Goal: Task Accomplishment & Management: Complete application form

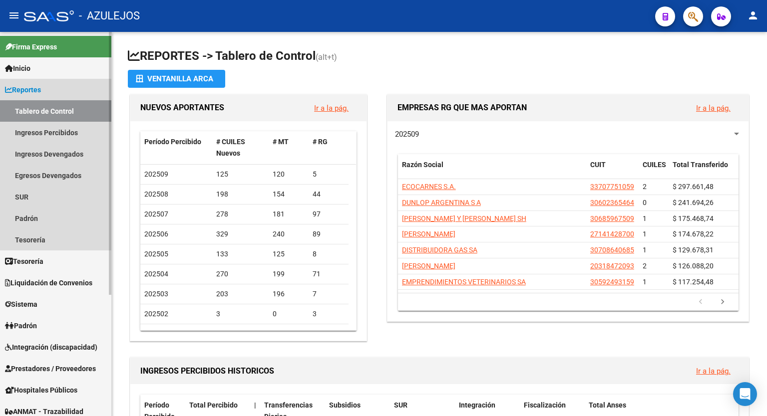
click at [36, 79] on link "Reportes" at bounding box center [55, 89] width 111 height 21
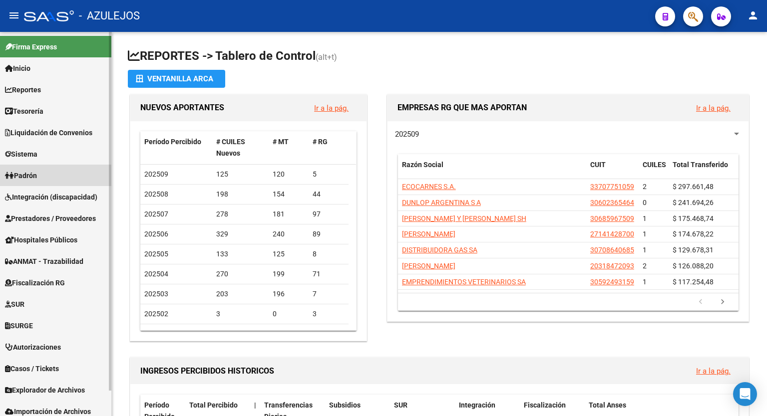
click at [45, 177] on link "Padrón" at bounding box center [55, 175] width 111 height 21
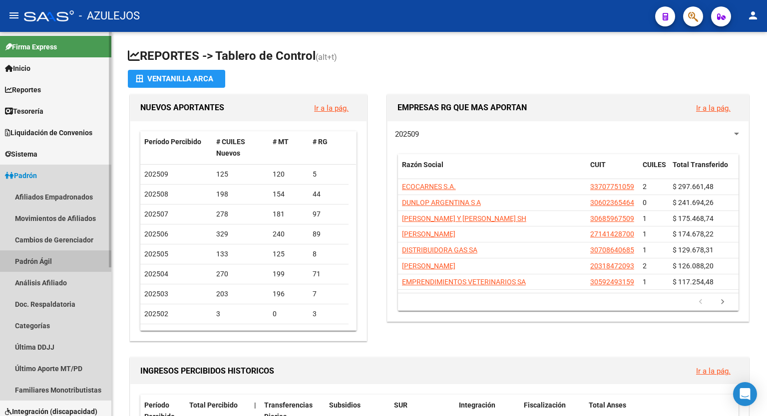
click at [32, 258] on link "Padrón Ágil" at bounding box center [55, 261] width 111 height 21
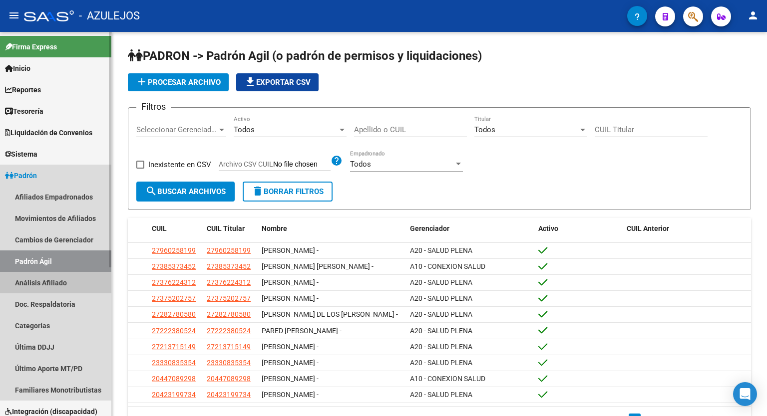
click at [46, 280] on link "Análisis Afiliado" at bounding box center [55, 282] width 111 height 21
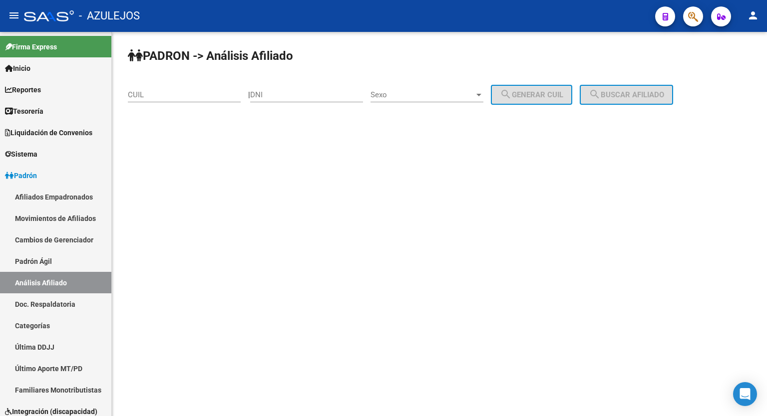
click at [164, 100] on div "CUIL" at bounding box center [184, 91] width 113 height 21
click at [287, 98] on input "DNI" at bounding box center [306, 94] width 113 height 9
type input "30307698"
click at [427, 92] on span "Sexo" at bounding box center [422, 94] width 104 height 9
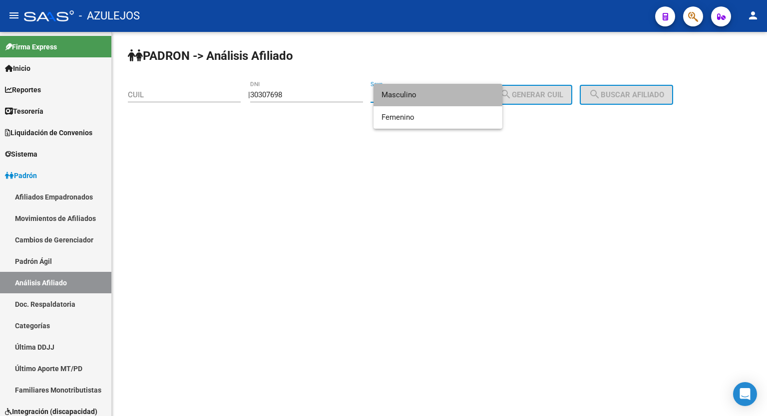
click at [423, 92] on span "Masculino" at bounding box center [437, 95] width 113 height 22
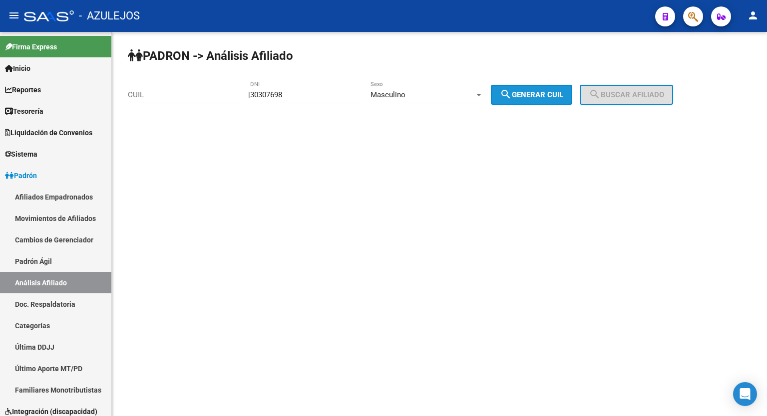
click at [512, 90] on mat-icon "search" at bounding box center [506, 94] width 12 height 12
type input "20-30307698-1"
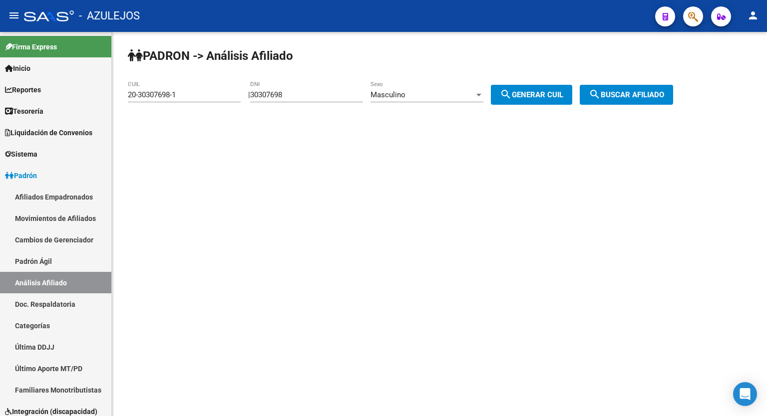
click at [661, 104] on div "PADRON -> Análisis Afiliado 20-30307698-1 CUIL | 30307698 DNI Masculino Sexo se…" at bounding box center [439, 84] width 655 height 105
click at [627, 85] on button "search Buscar afiliado" at bounding box center [626, 95] width 93 height 20
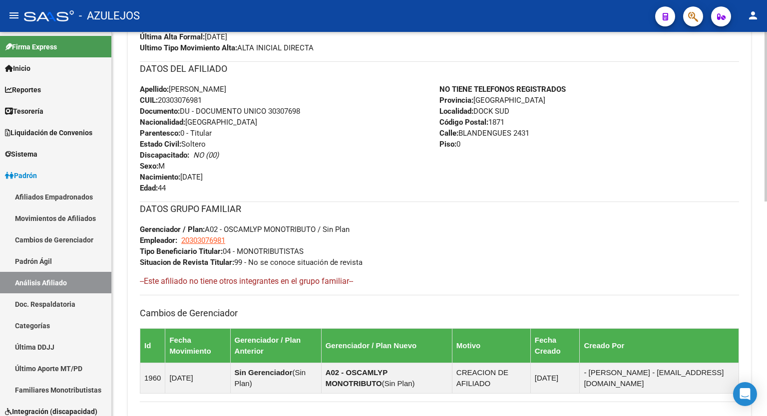
scroll to position [485, 0]
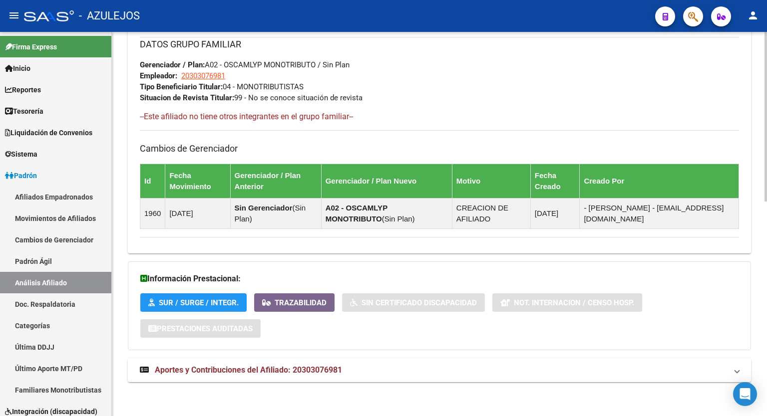
click at [766, 369] on div at bounding box center [765, 331] width 2 height 170
click at [256, 358] on mat-expansion-panel-header "Aportes y Contribuciones del Afiliado: 20303076981" at bounding box center [439, 370] width 623 height 24
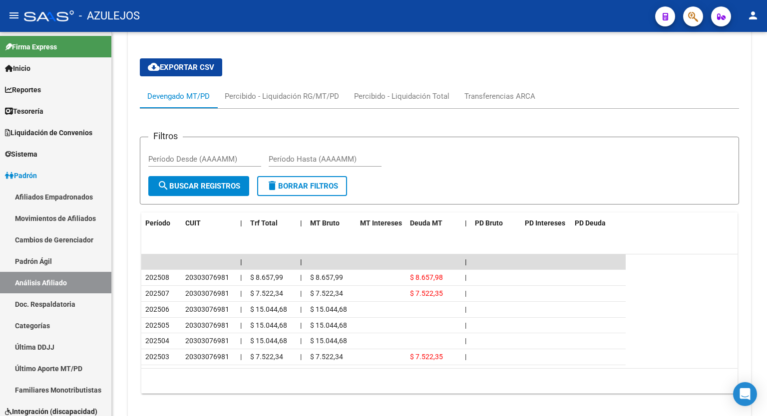
scroll to position [844, 0]
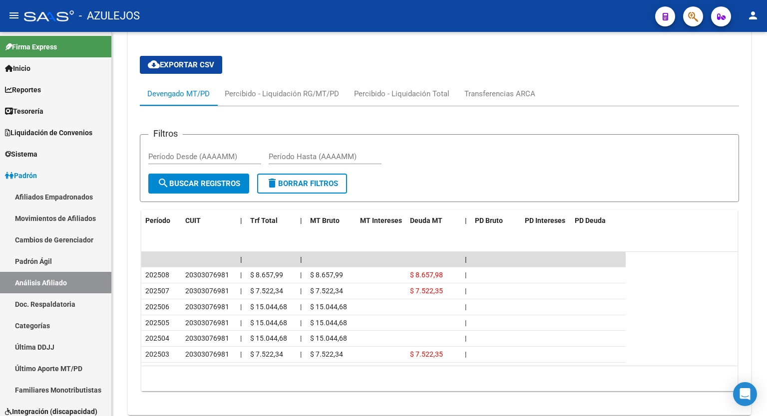
click at [766, 345] on div at bounding box center [765, 347] width 2 height 117
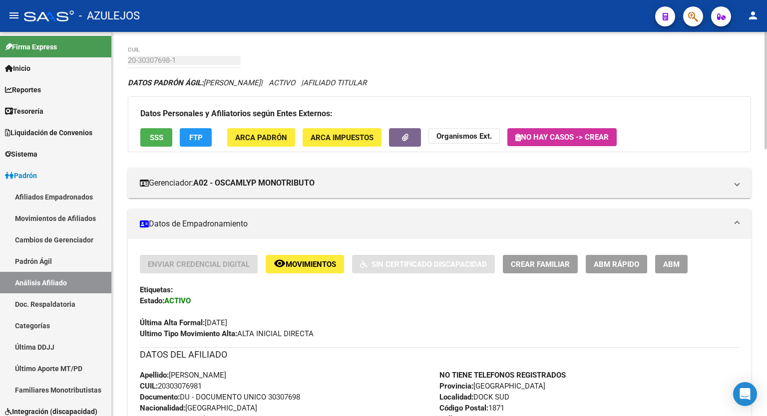
scroll to position [0, 0]
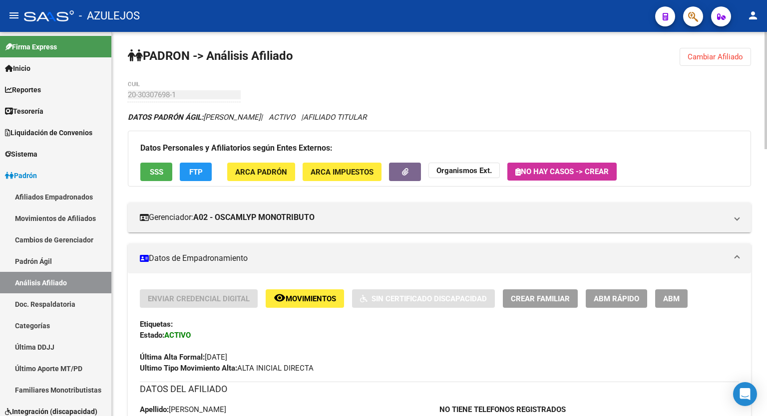
click at [766, 40] on div at bounding box center [765, 90] width 2 height 117
click at [150, 174] on span "SSS" at bounding box center [156, 172] width 13 height 9
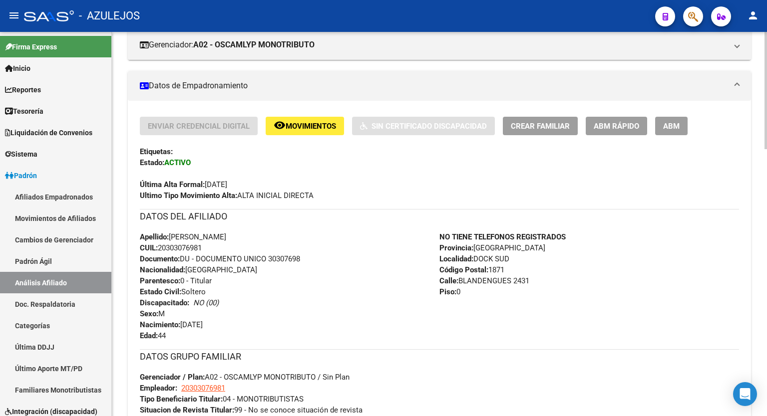
scroll to position [195, 0]
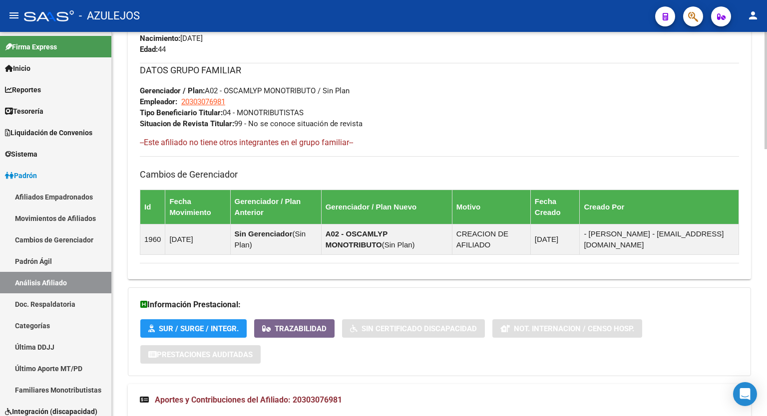
click at [766, 271] on div at bounding box center [765, 230] width 2 height 117
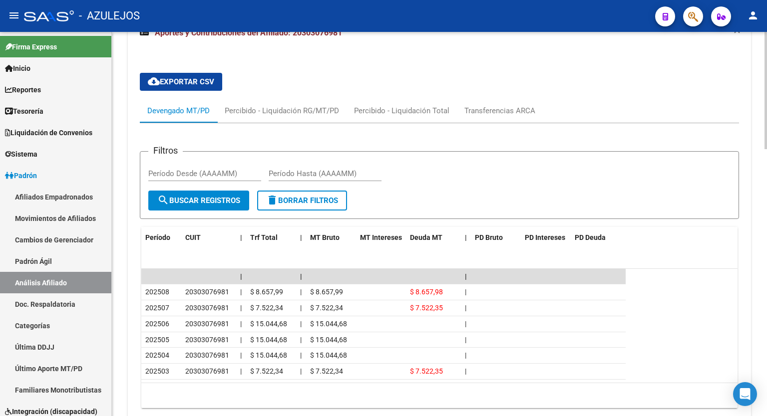
scroll to position [832, 0]
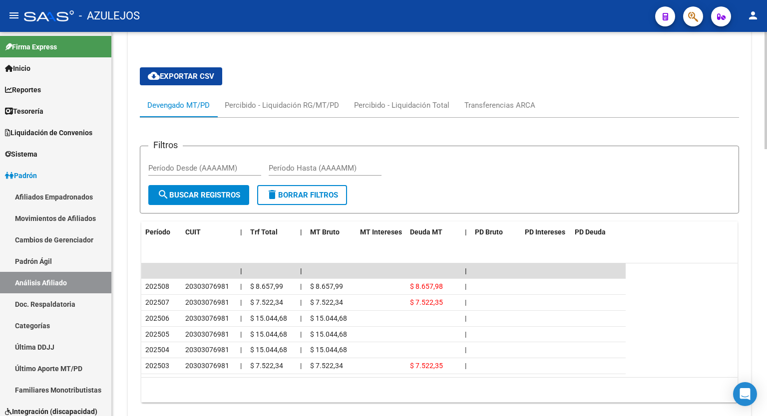
click at [766, 356] on div at bounding box center [765, 343] width 2 height 117
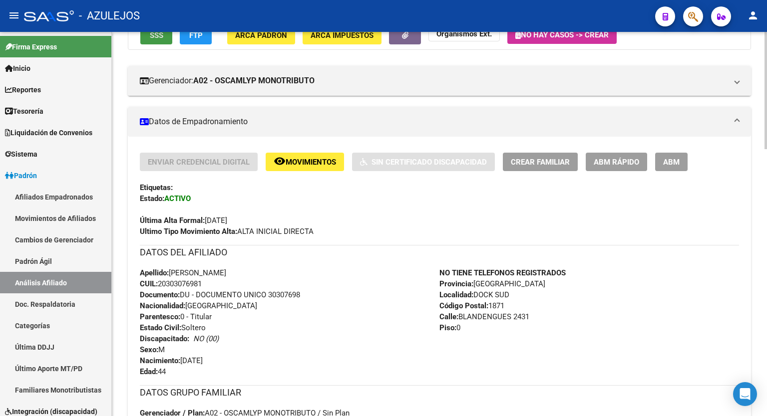
scroll to position [0, 0]
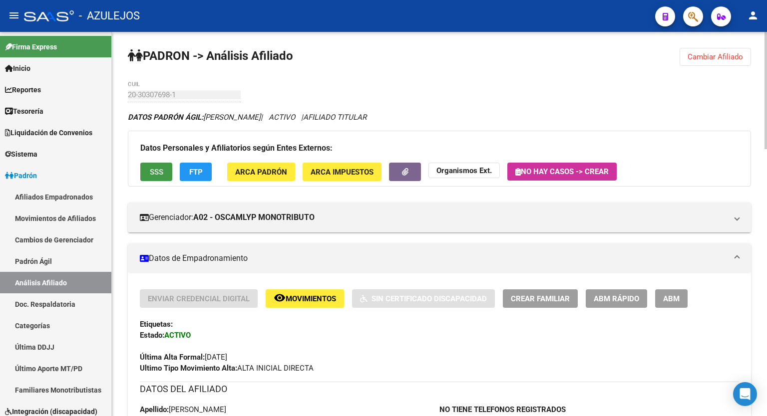
click at [152, 174] on span "SSS" at bounding box center [156, 172] width 13 height 9
click at [766, 129] on div at bounding box center [765, 90] width 2 height 117
click at [468, 170] on strong "Organismos Ext." at bounding box center [463, 170] width 55 height 9
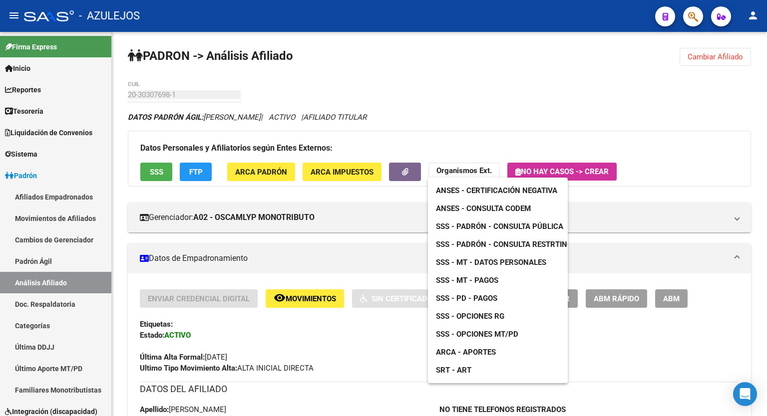
click at [481, 205] on span "ANSES - Consulta CODEM" at bounding box center [483, 208] width 95 height 9
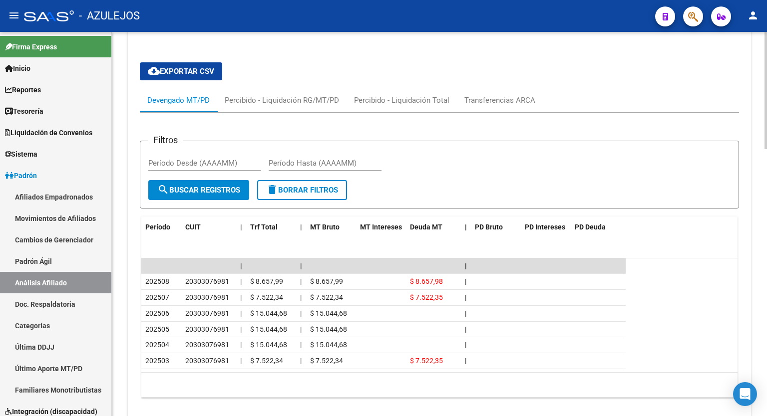
scroll to position [875, 0]
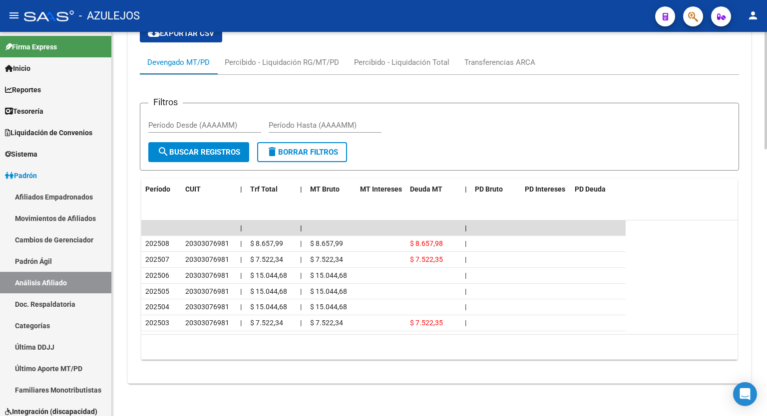
click at [490, 60] on div "Transferencias ARCA" at bounding box center [499, 62] width 71 height 11
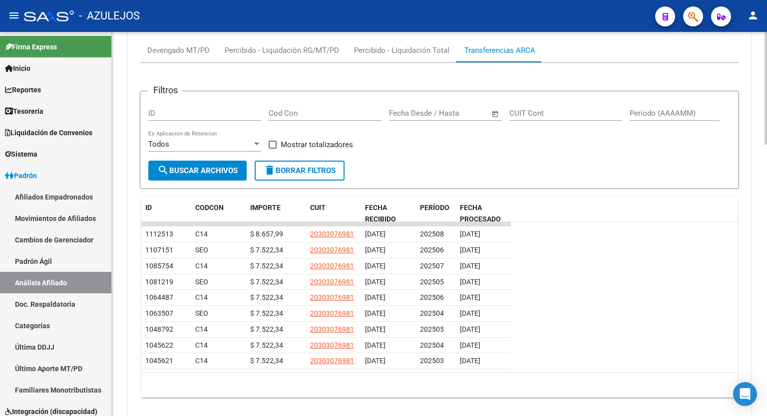
scroll to position [889, 0]
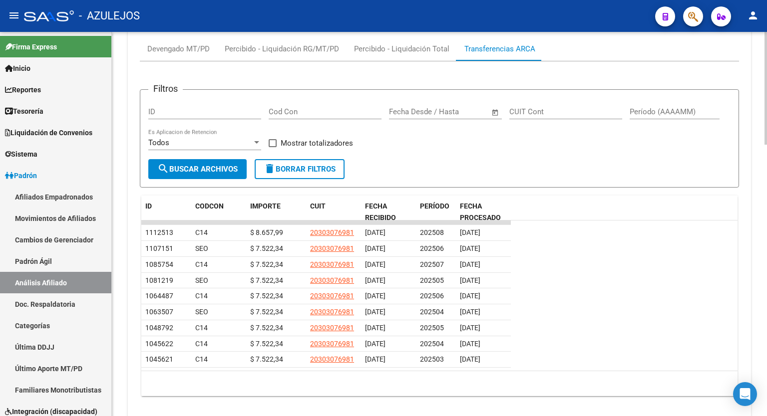
click at [766, 320] on div at bounding box center [765, 348] width 2 height 113
click at [179, 44] on div "Devengado MT/PD" at bounding box center [178, 48] width 62 height 11
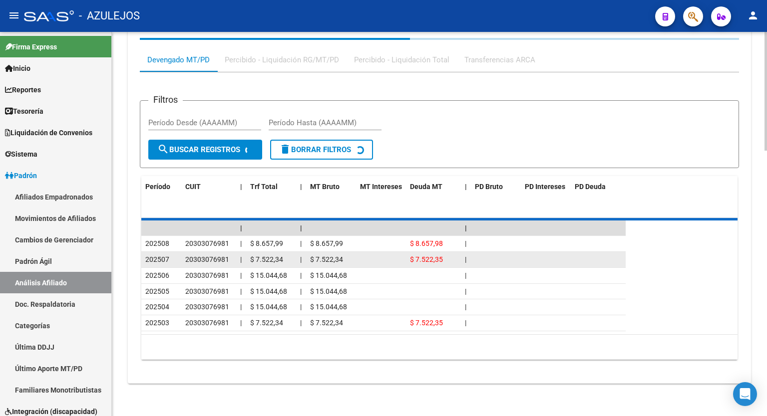
scroll to position [875, 0]
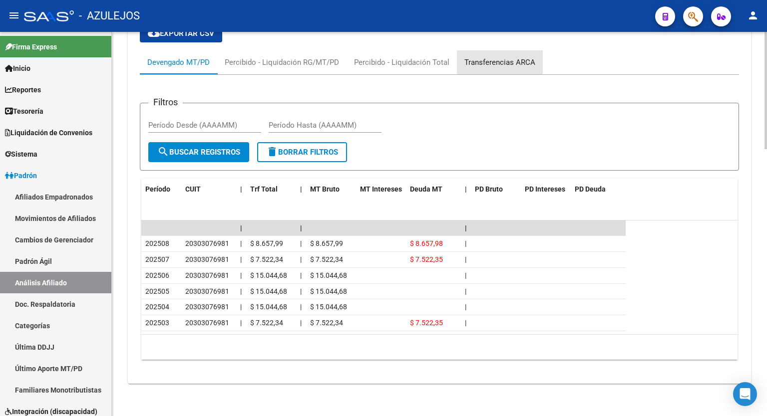
click at [483, 61] on div "Transferencias ARCA" at bounding box center [499, 62] width 71 height 11
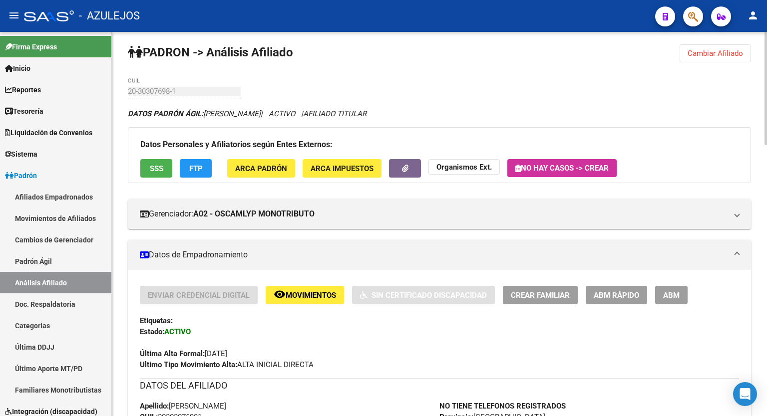
scroll to position [0, 0]
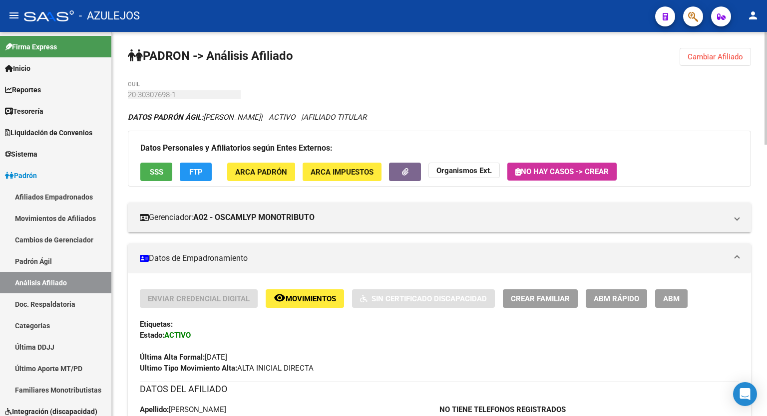
click at [766, 37] on div at bounding box center [765, 88] width 2 height 113
click at [623, 297] on span "ABM Rápido" at bounding box center [616, 299] width 45 height 9
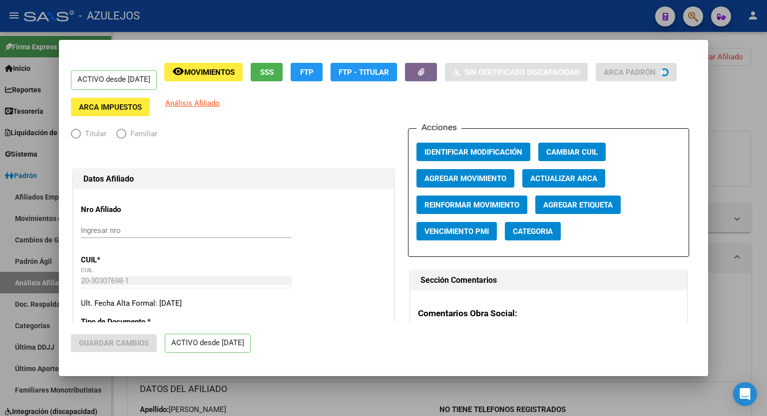
radio input "true"
type input "20-30307698-1"
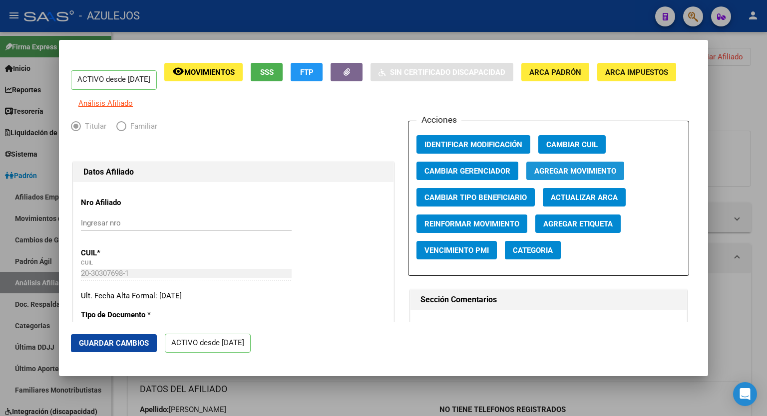
click at [565, 176] on span "Agregar Movimiento" at bounding box center [575, 171] width 82 height 9
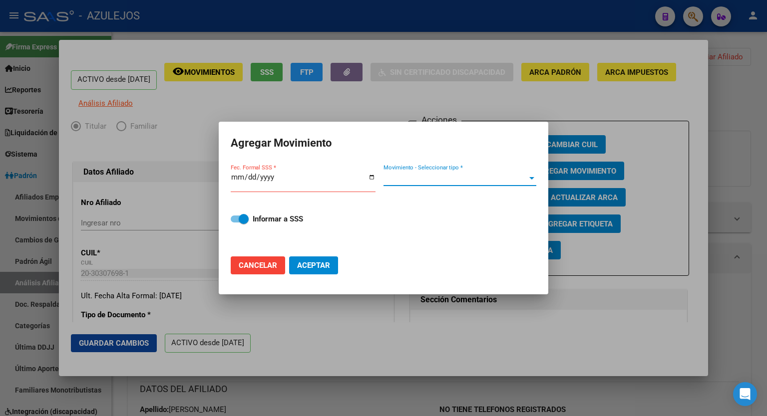
click at [534, 174] on div at bounding box center [531, 178] width 9 height 8
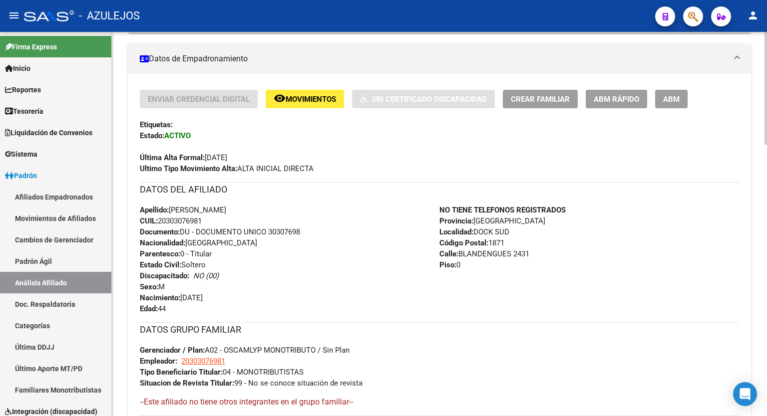
scroll to position [171, 0]
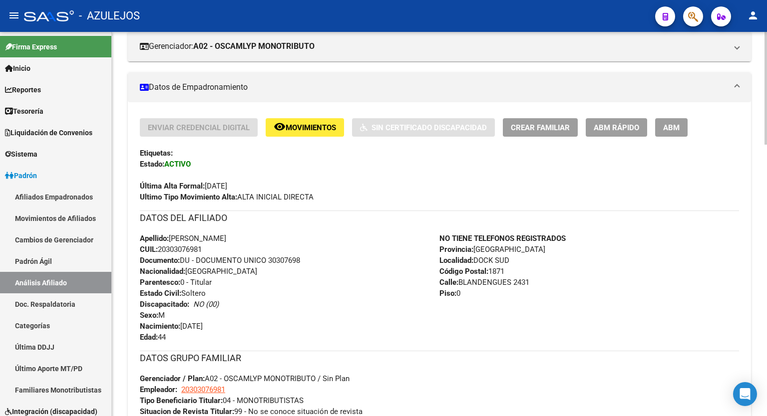
click at [766, 174] on div at bounding box center [765, 138] width 2 height 113
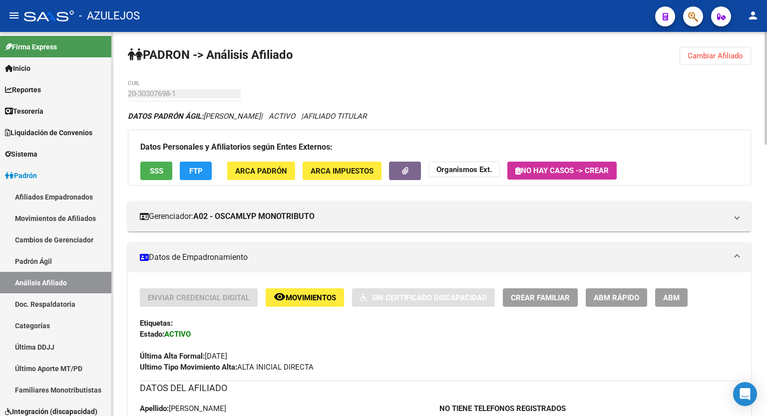
scroll to position [0, 0]
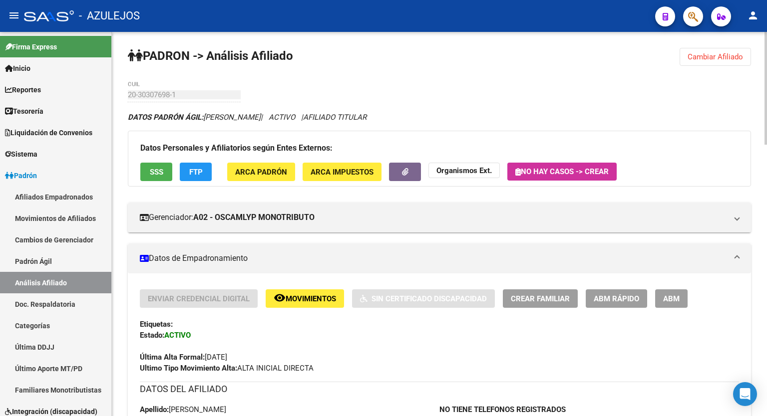
click at [620, 304] on button "ABM Rápido" at bounding box center [616, 299] width 61 height 18
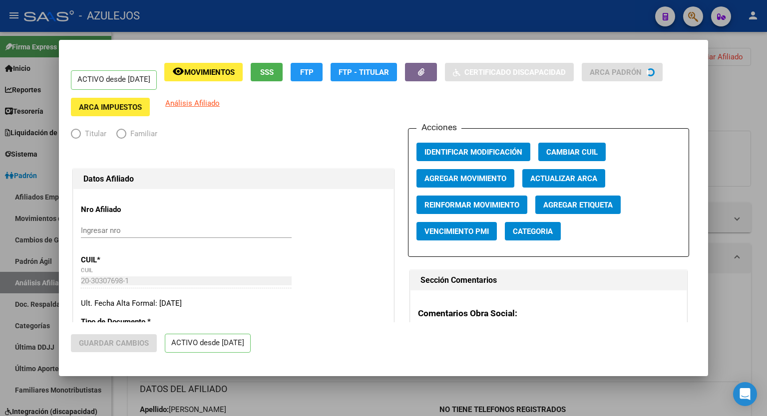
radio input "true"
type input "20-30307698-1"
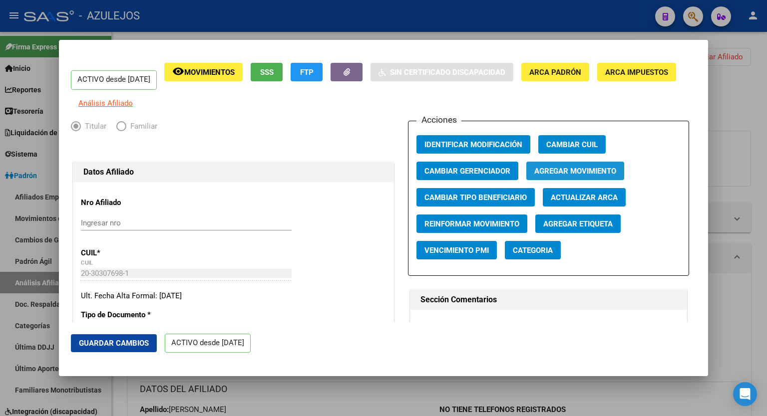
click at [588, 176] on span "Agregar Movimiento" at bounding box center [575, 171] width 82 height 9
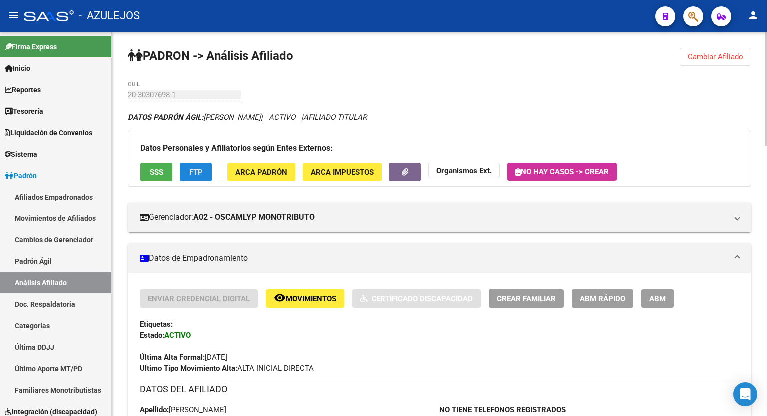
click at [201, 166] on button "FTP" at bounding box center [196, 172] width 32 height 18
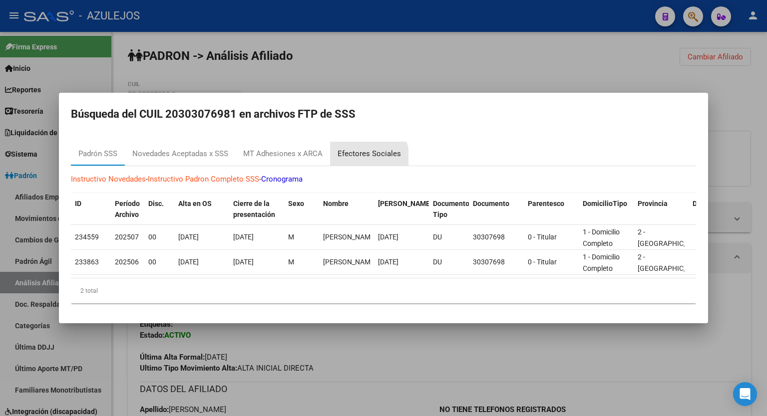
click at [365, 154] on div "Efectores Sociales" at bounding box center [368, 153] width 63 height 11
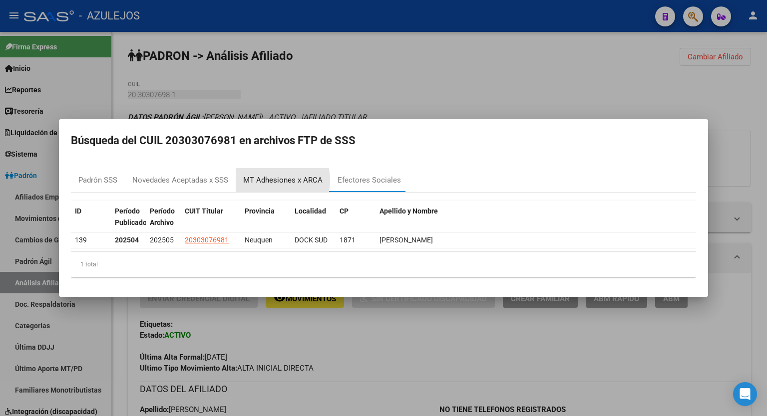
click at [264, 180] on div "MT Adhesiones x ARCA" at bounding box center [282, 180] width 79 height 11
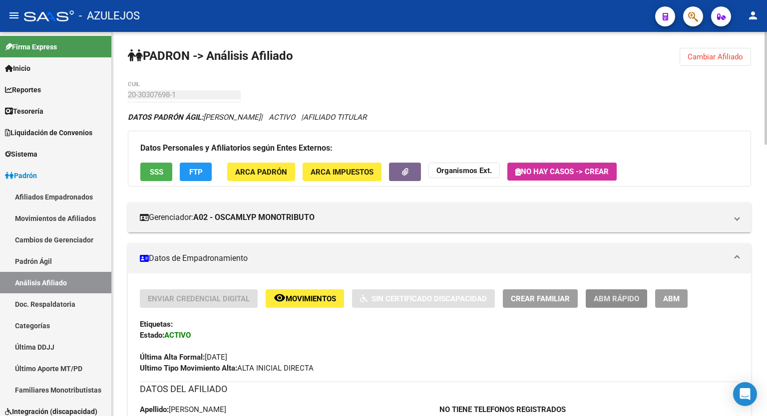
click at [617, 302] on span "ABM Rápido" at bounding box center [616, 299] width 45 height 9
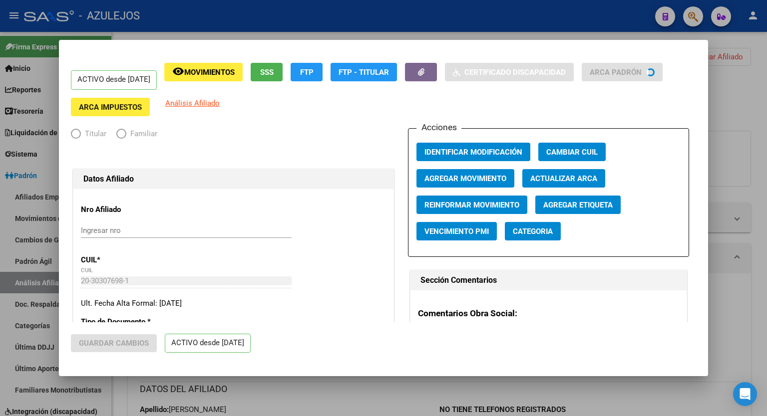
radio input "true"
type input "20-30307698-1"
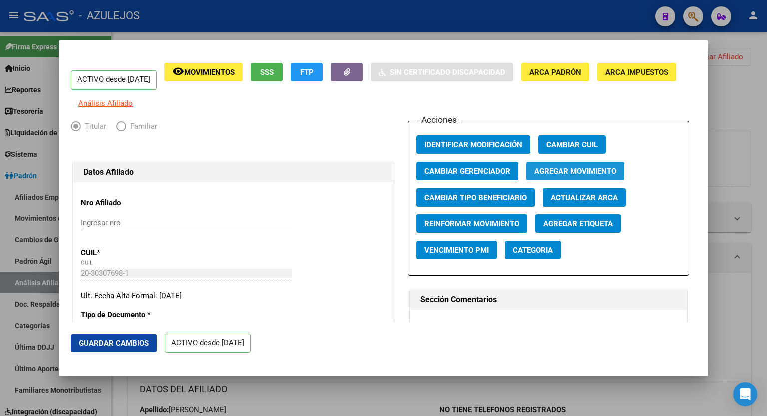
click at [567, 176] on span "Agregar Movimiento" at bounding box center [575, 171] width 82 height 9
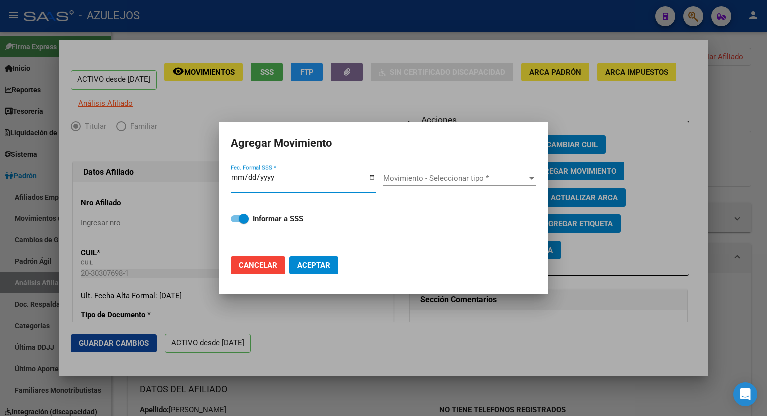
click at [370, 176] on input "Fec. Formal SSS *" at bounding box center [303, 181] width 145 height 16
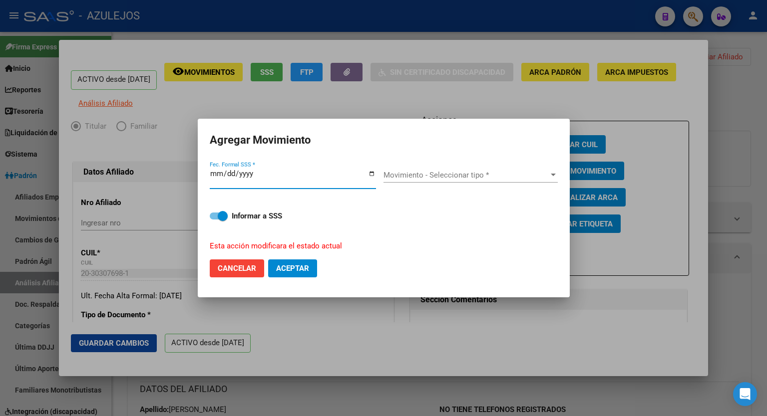
type input "[DATE]"
click at [549, 174] on div at bounding box center [553, 175] width 9 height 8
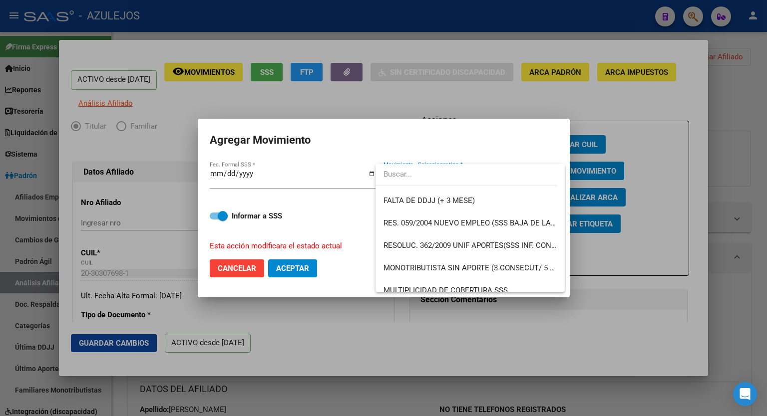
scroll to position [307, 0]
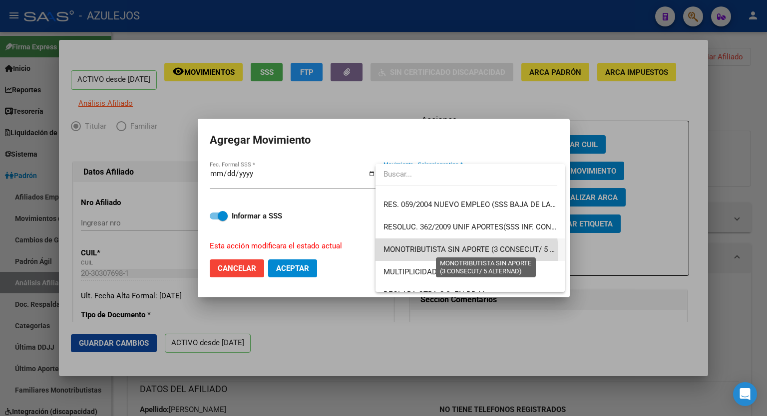
click at [461, 252] on span "MONOTRIBUTISTA SIN APORTE (3 CONSECUT/ 5 ALTERNAD)" at bounding box center [486, 249] width 206 height 9
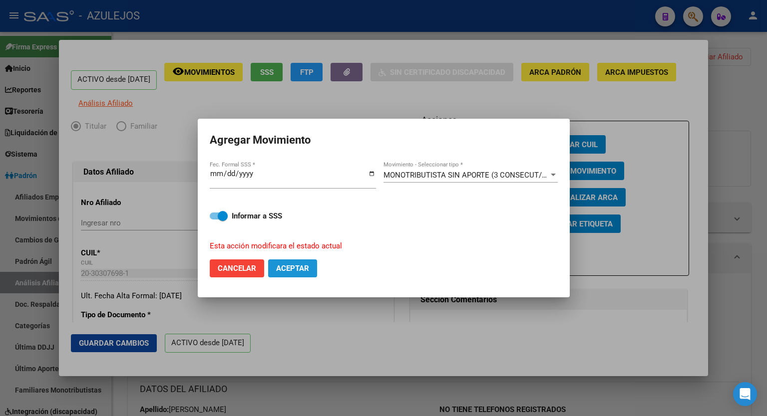
click at [293, 270] on span "Aceptar" at bounding box center [292, 268] width 33 height 9
checkbox input "false"
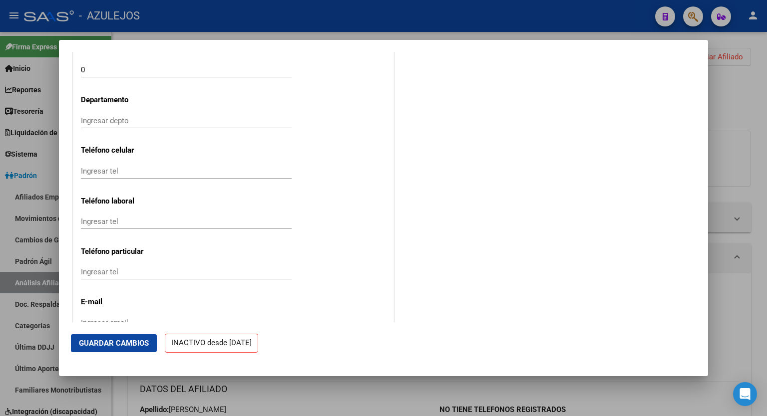
scroll to position [0, 0]
